Goal: Task Accomplishment & Management: Manage account settings

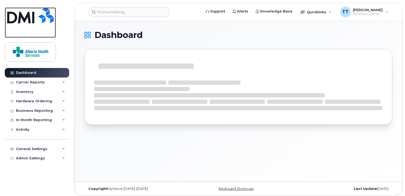
click at [28, 30] on link at bounding box center [30, 22] width 51 height 30
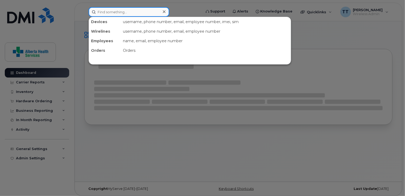
paste input "89302610207729228921"
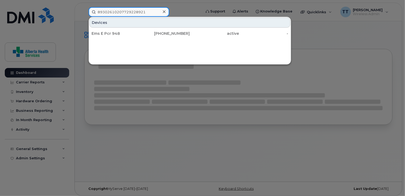
type input "89302610207729228921"
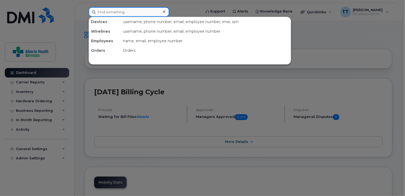
paste input "89302610207729199197"
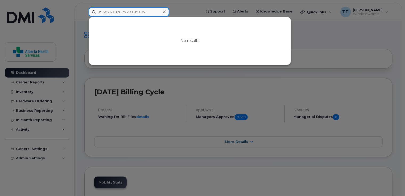
type input "89302610207729199197"
click at [328, 35] on div at bounding box center [202, 98] width 405 height 196
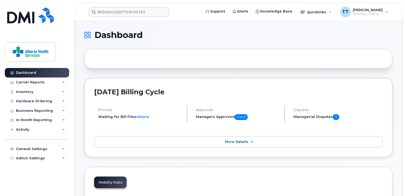
click at [379, 37] on h1 "Dashboard" at bounding box center [236, 35] width 305 height 9
click at [154, 13] on input "89302610207729199197" at bounding box center [129, 12] width 81 height 10
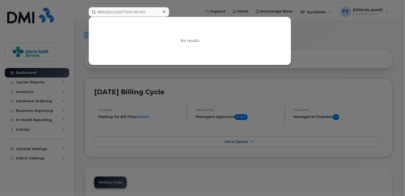
click at [163, 11] on icon at bounding box center [164, 11] width 3 height 3
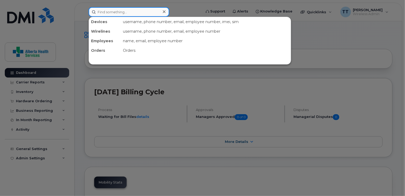
paste input "89302610207729199197"
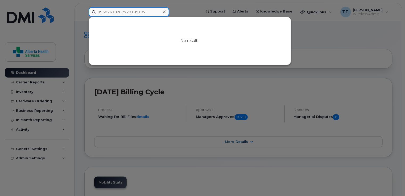
type input "89302610207729199197"
click at [386, 111] on div at bounding box center [202, 98] width 405 height 196
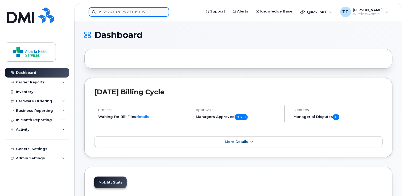
click at [165, 12] on div "89302610207729199197" at bounding box center [129, 12] width 81 height 10
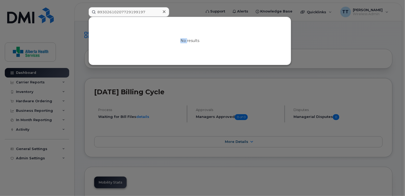
click at [165, 12] on icon at bounding box center [164, 11] width 3 height 3
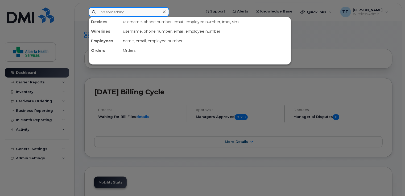
drag, startPoint x: 161, startPoint y: 12, endPoint x: 138, endPoint y: 9, distance: 23.4
click at [138, 9] on input at bounding box center [129, 12] width 81 height 10
paste input "89302610207729228921"
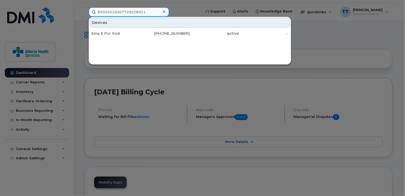
type input "89302610207729228921"
click at [329, 72] on div at bounding box center [202, 98] width 405 height 196
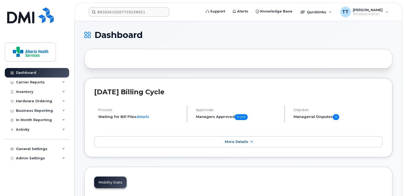
click at [369, 98] on header "August 2025 Billing Cycle" at bounding box center [238, 97] width 288 height 18
click at [165, 10] on div "89302610207729228921" at bounding box center [129, 12] width 81 height 10
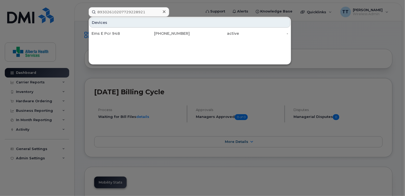
click at [165, 10] on div at bounding box center [164, 12] width 8 height 8
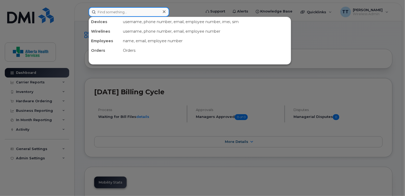
drag, startPoint x: 160, startPoint y: 12, endPoint x: 130, endPoint y: 10, distance: 30.4
click at [130, 10] on input at bounding box center [129, 12] width 81 height 10
paste input "89302610207729198959"
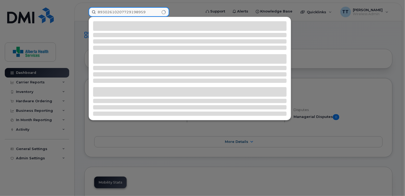
type input "89302610207729198959"
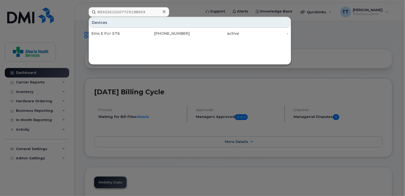
click at [321, 44] on div at bounding box center [202, 98] width 405 height 196
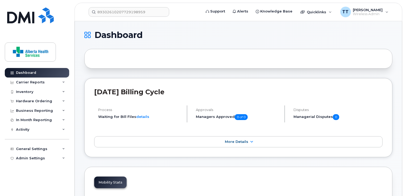
click at [370, 36] on h1 "Dashboard" at bounding box center [236, 35] width 305 height 9
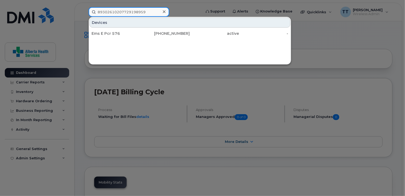
click at [160, 14] on div "89302610207729198959" at bounding box center [129, 12] width 81 height 10
click at [163, 11] on icon at bounding box center [164, 11] width 3 height 3
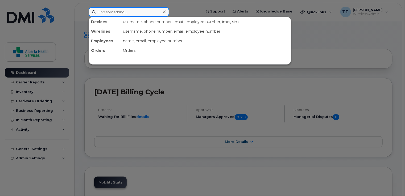
paste input "403-371-1742"
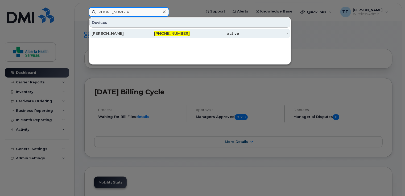
type input "403-371-1742"
click at [109, 32] on div "[PERSON_NAME]" at bounding box center [115, 33] width 49 height 5
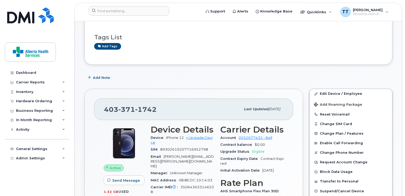
scroll to position [27, 0]
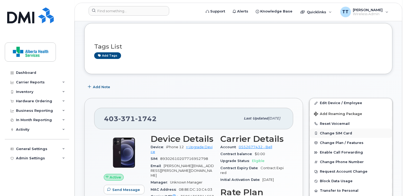
click at [325, 134] on button "Change SIM Card" at bounding box center [351, 134] width 82 height 10
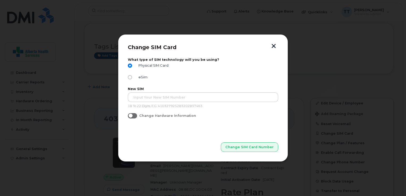
click at [386, 107] on div at bounding box center [203, 98] width 406 height 196
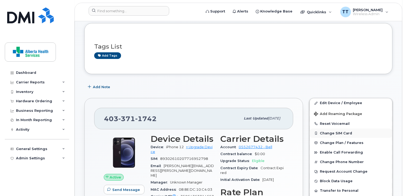
click at [330, 132] on button "Change SIM Card" at bounding box center [351, 134] width 82 height 10
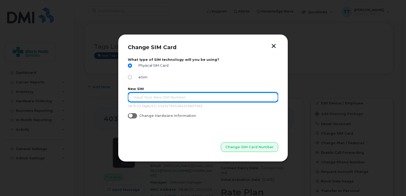
paste input "89302610207414471786"
type input "89302610207414471786"
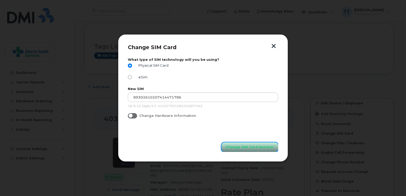
click at [255, 147] on span "Change SIM Card Number" at bounding box center [250, 147] width 48 height 5
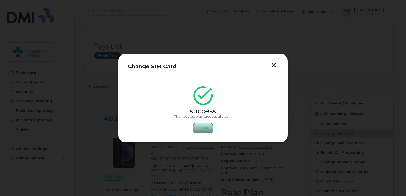
click at [203, 129] on span "Close" at bounding box center [203, 128] width 11 height 5
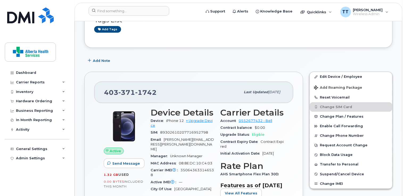
scroll to position [53, 0]
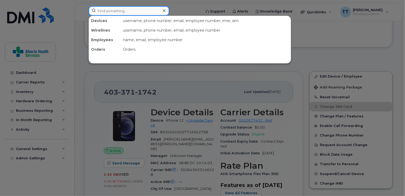
paste input "89302610207414471786"
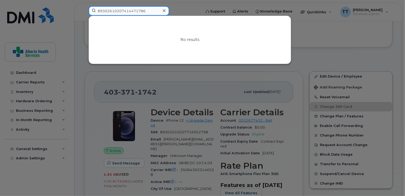
type input "89302610207414471786"
click at [184, 7] on div at bounding box center [202, 98] width 405 height 196
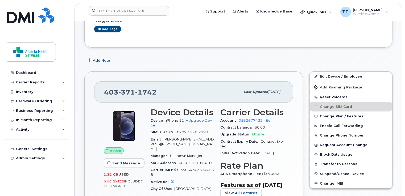
click at [240, 57] on div "Add Note" at bounding box center [238, 61] width 308 height 10
click at [370, 11] on span "[PERSON_NAME]" at bounding box center [368, 10] width 30 height 4
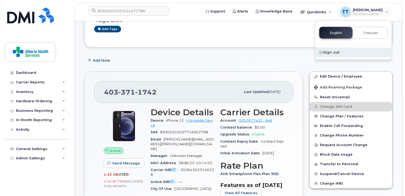
click at [335, 53] on div "Sign out" at bounding box center [353, 53] width 77 height 10
